Goal: Information Seeking & Learning: Learn about a topic

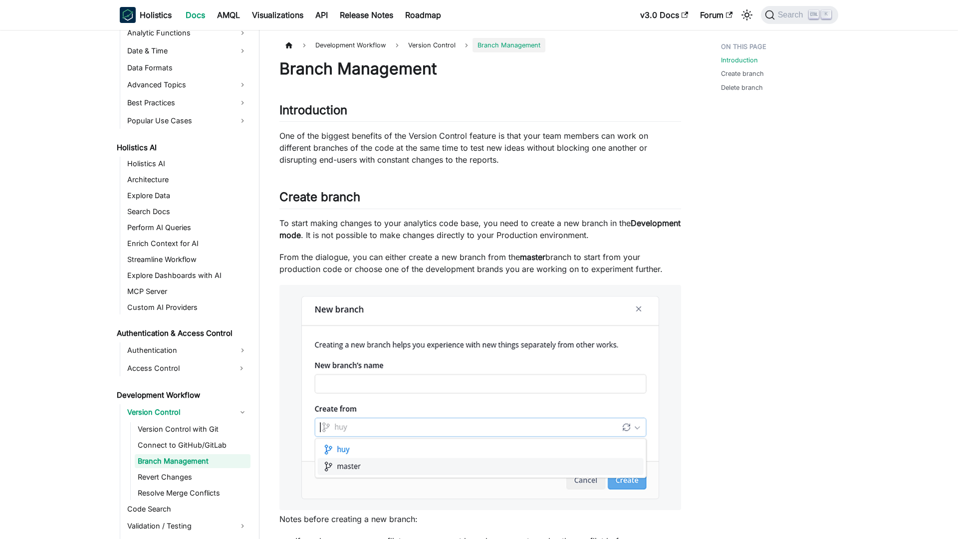
scroll to position [435, 0]
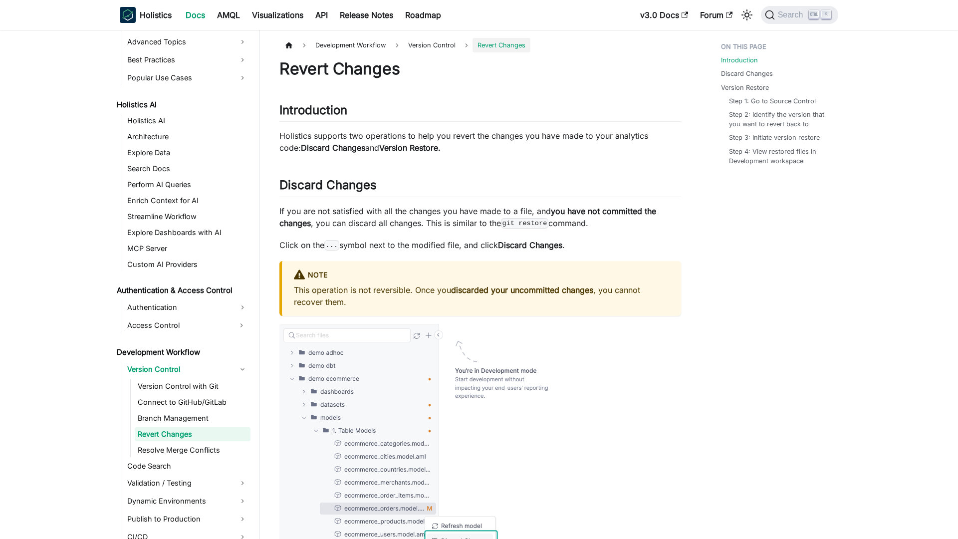
scroll to position [451, 0]
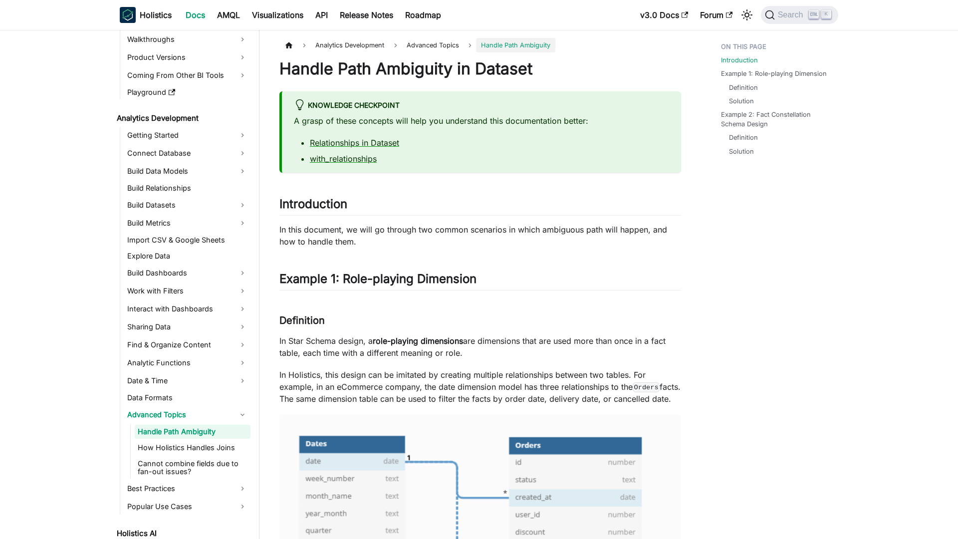
scroll to position [76, 0]
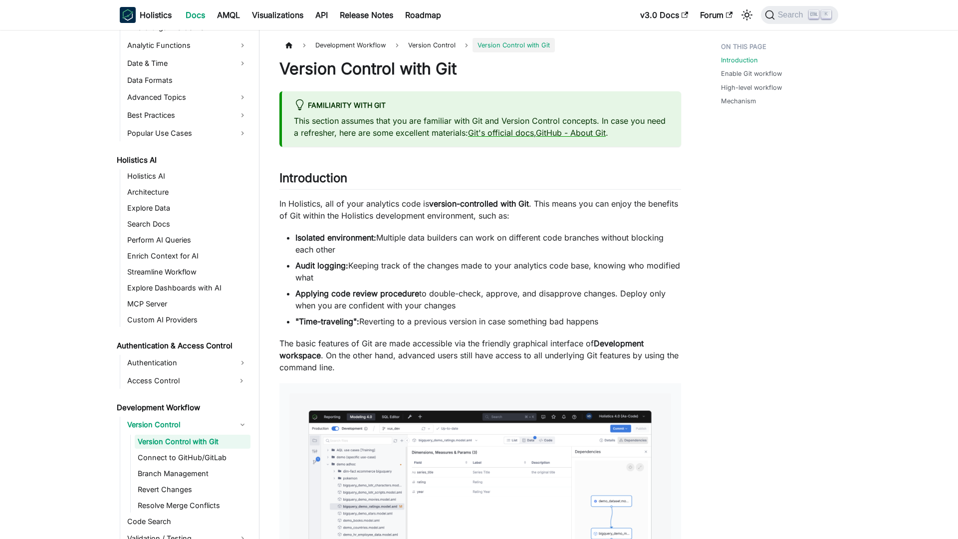
scroll to position [403, 0]
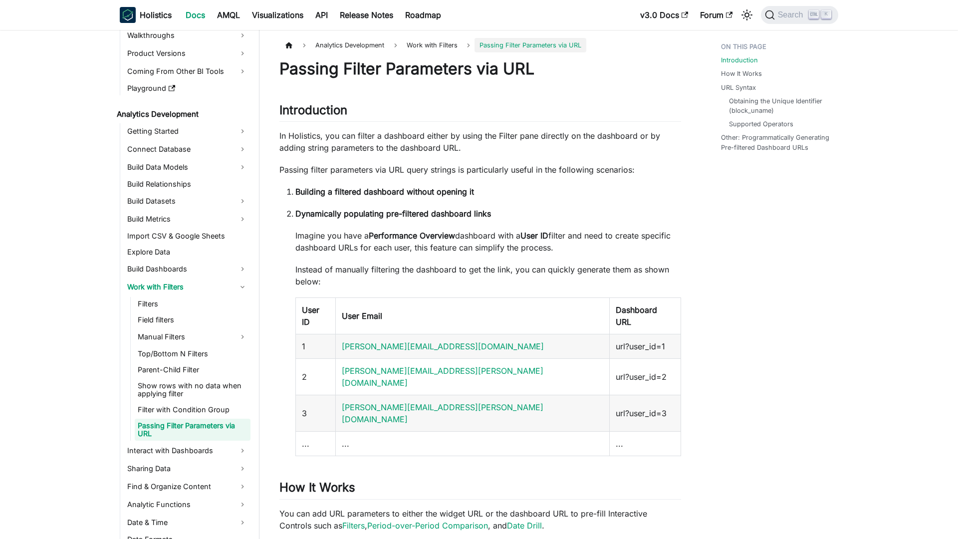
scroll to position [82, 0]
